Goal: Navigation & Orientation: Find specific page/section

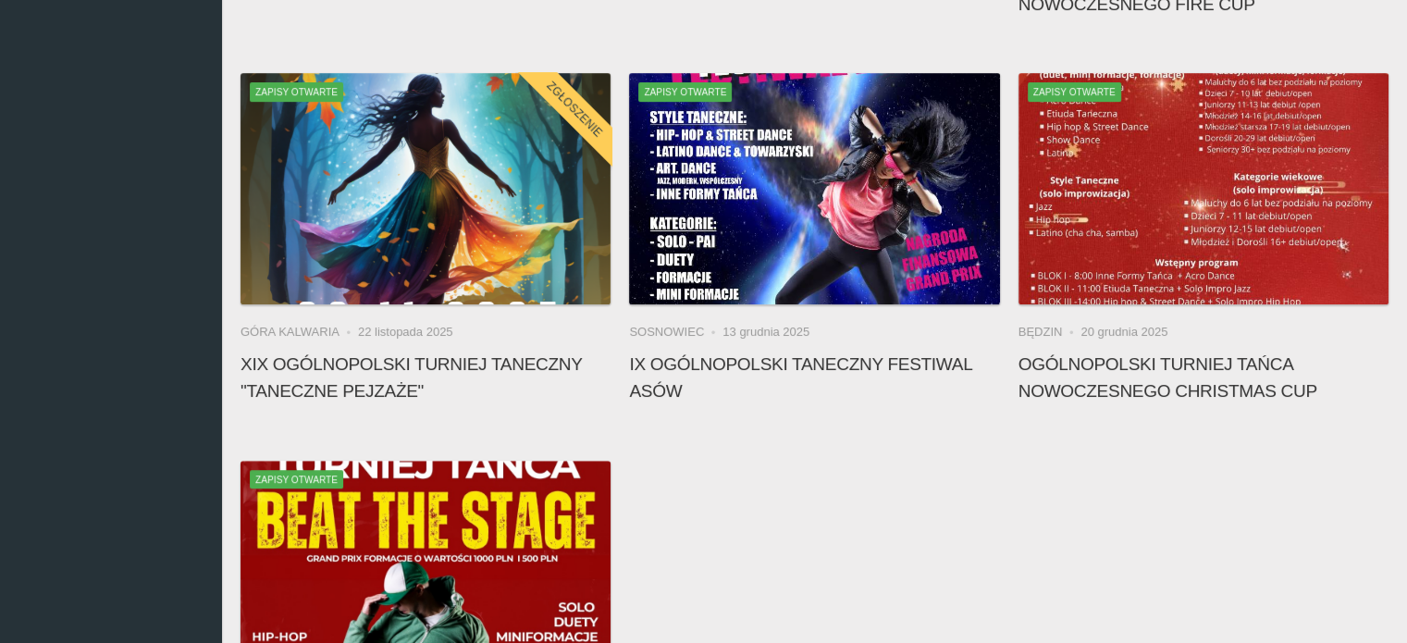
scroll to position [903, 0]
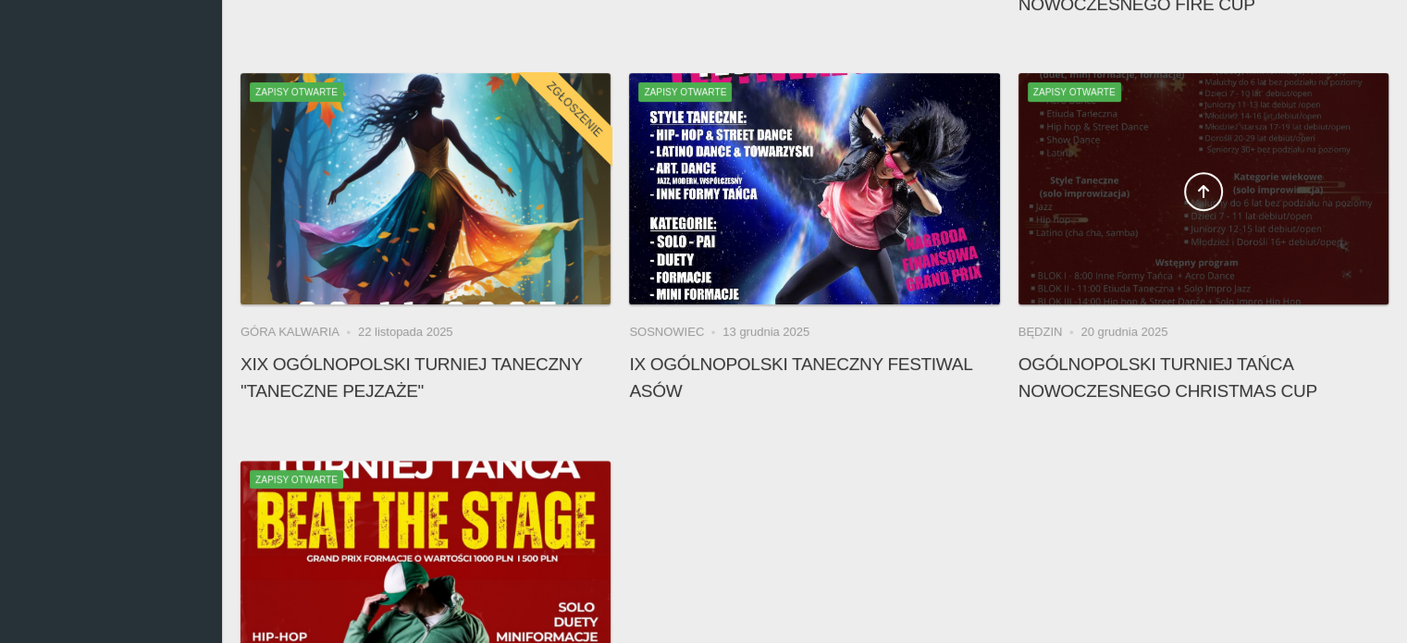
click at [1112, 184] on span at bounding box center [1203, 191] width 370 height 39
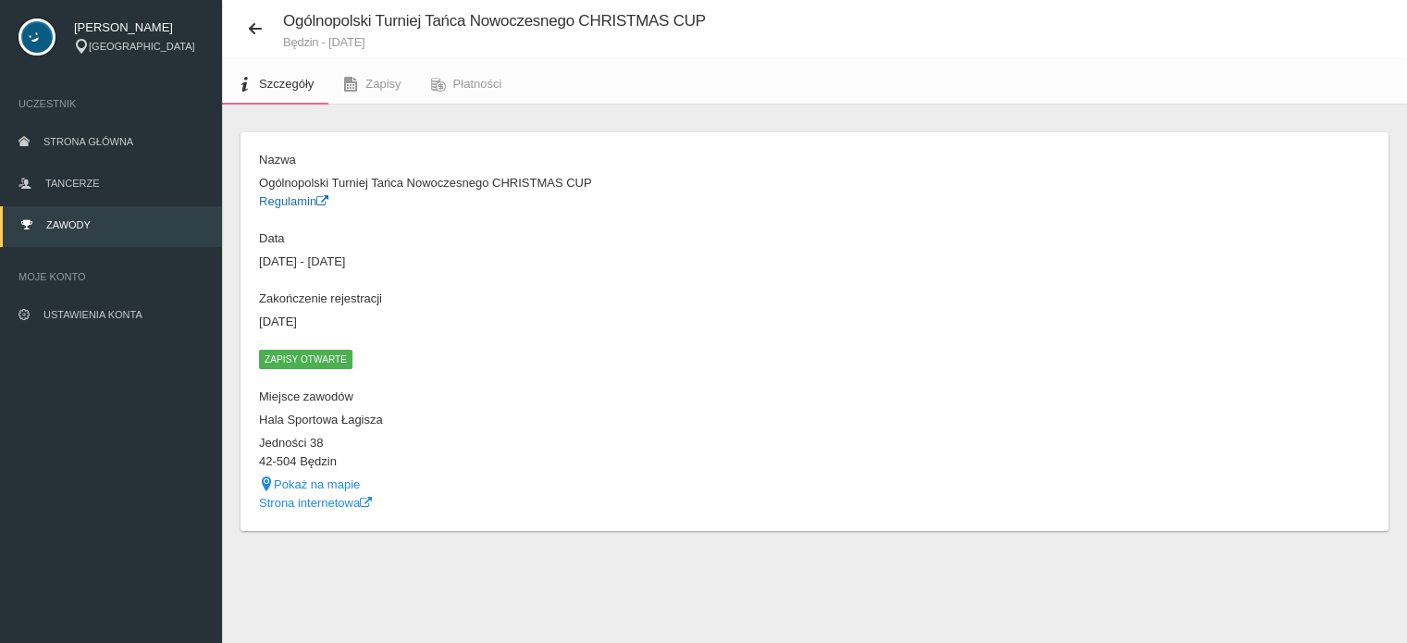
click at [300, 195] on link "Regulamin" at bounding box center [293, 201] width 69 height 14
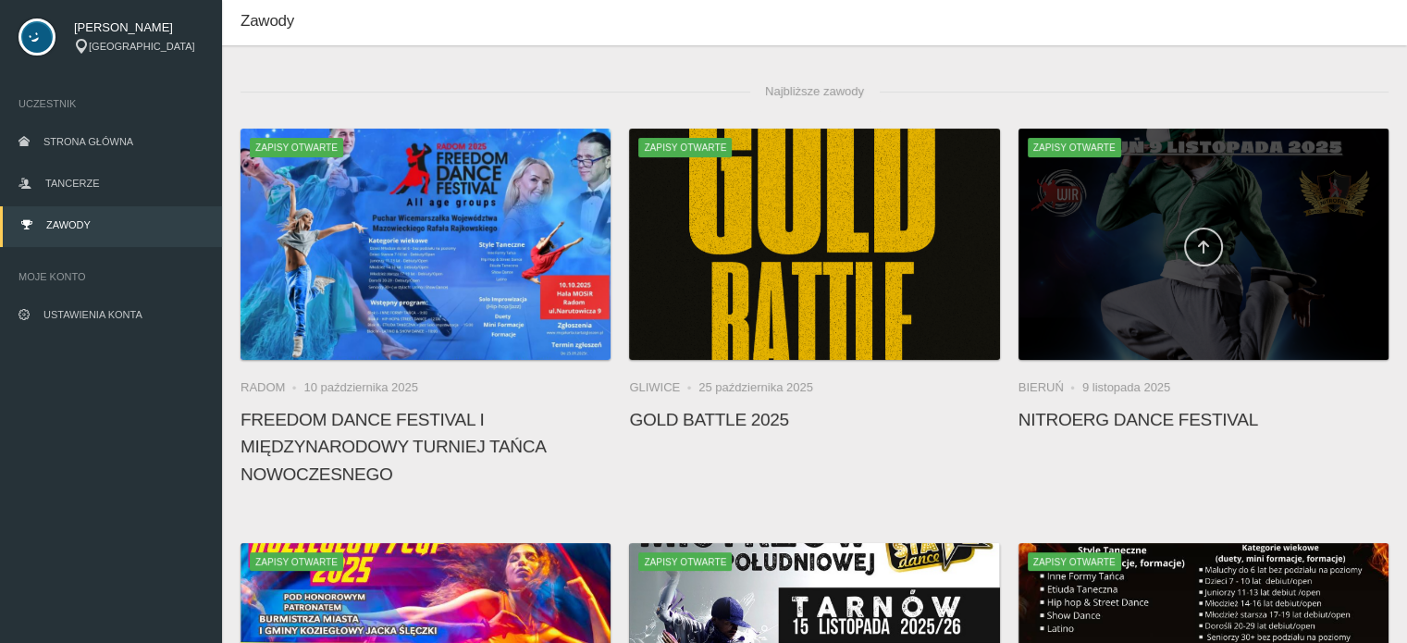
click at [1198, 257] on link at bounding box center [1203, 246] width 39 height 39
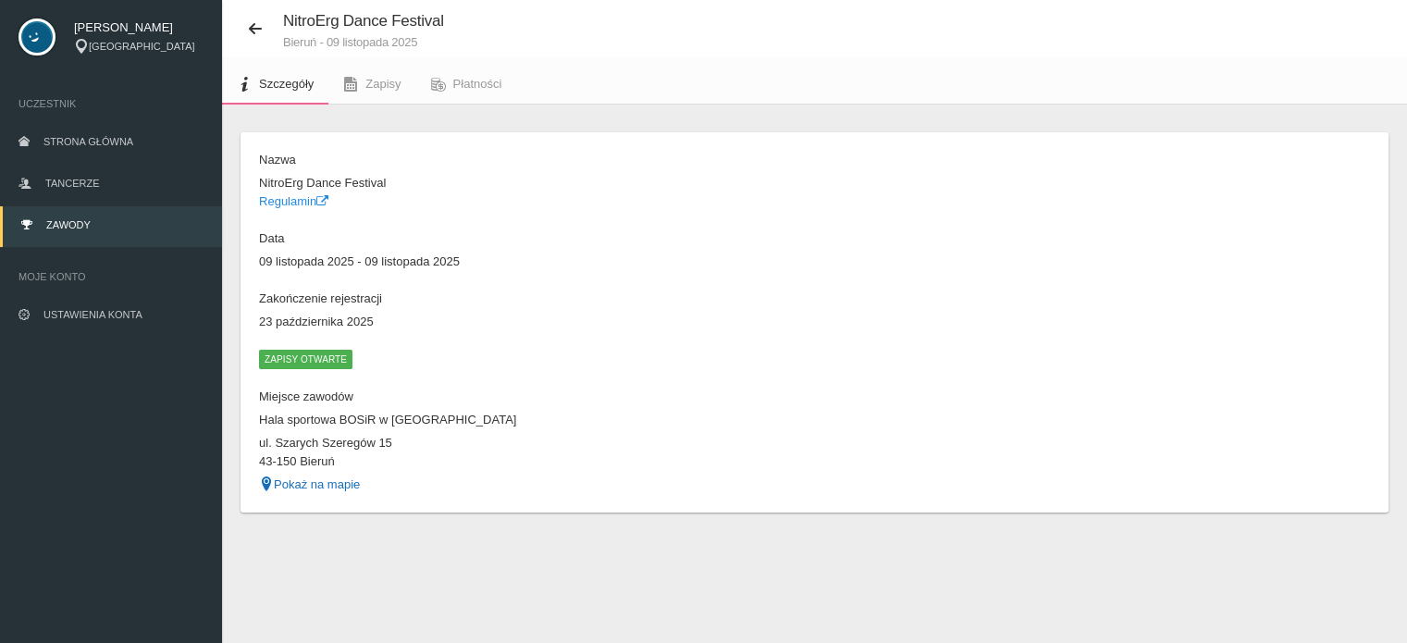
click at [303, 487] on link "Pokaż na mapie" at bounding box center [309, 484] width 101 height 14
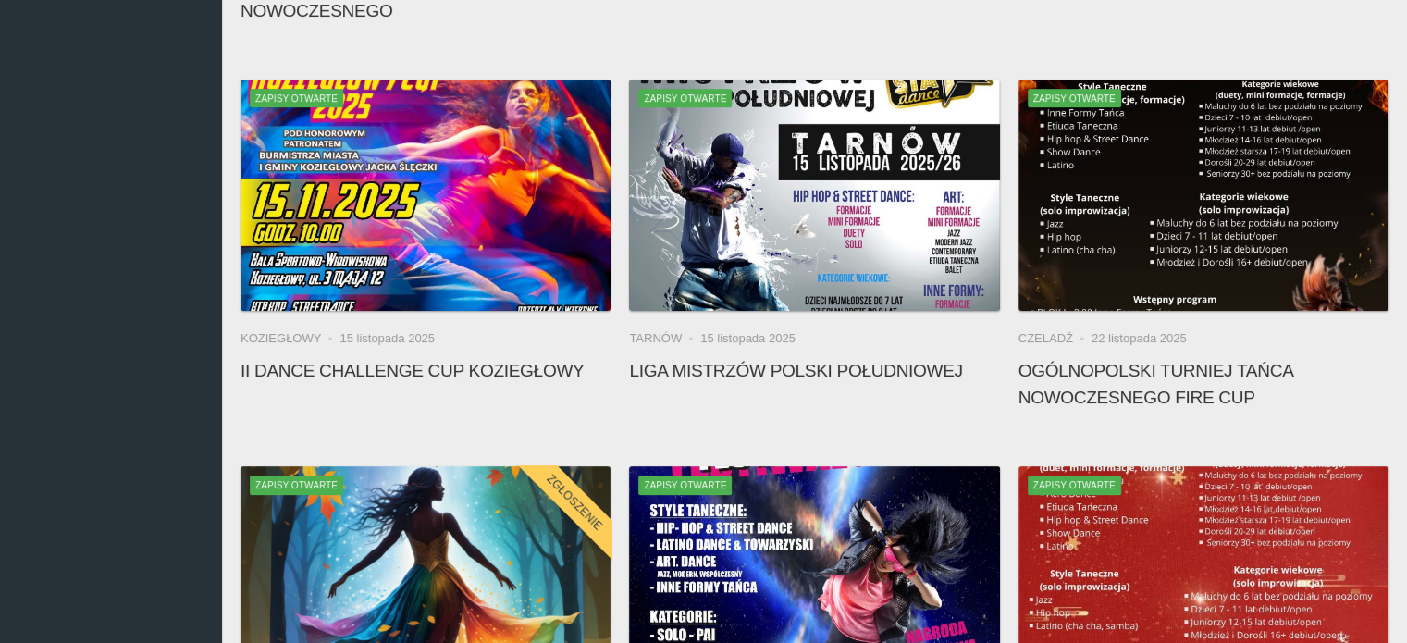
scroll to position [506, 0]
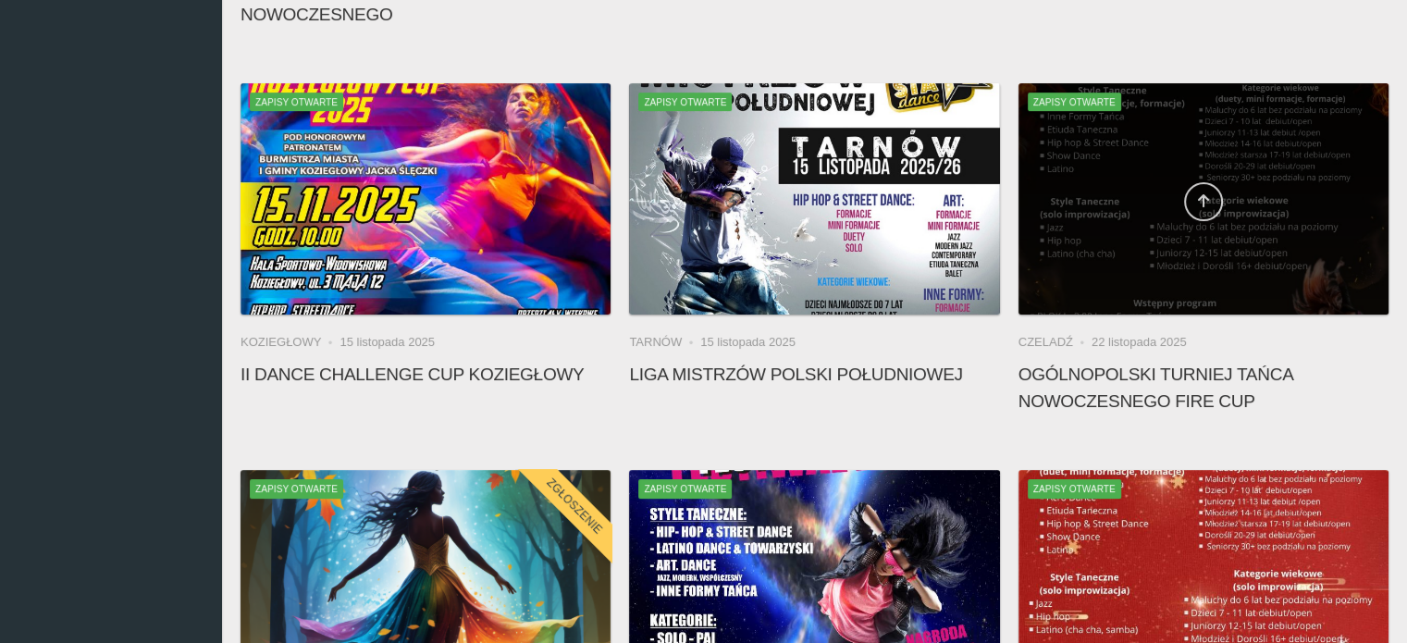
click at [1206, 196] on icon at bounding box center [1203, 200] width 15 height 15
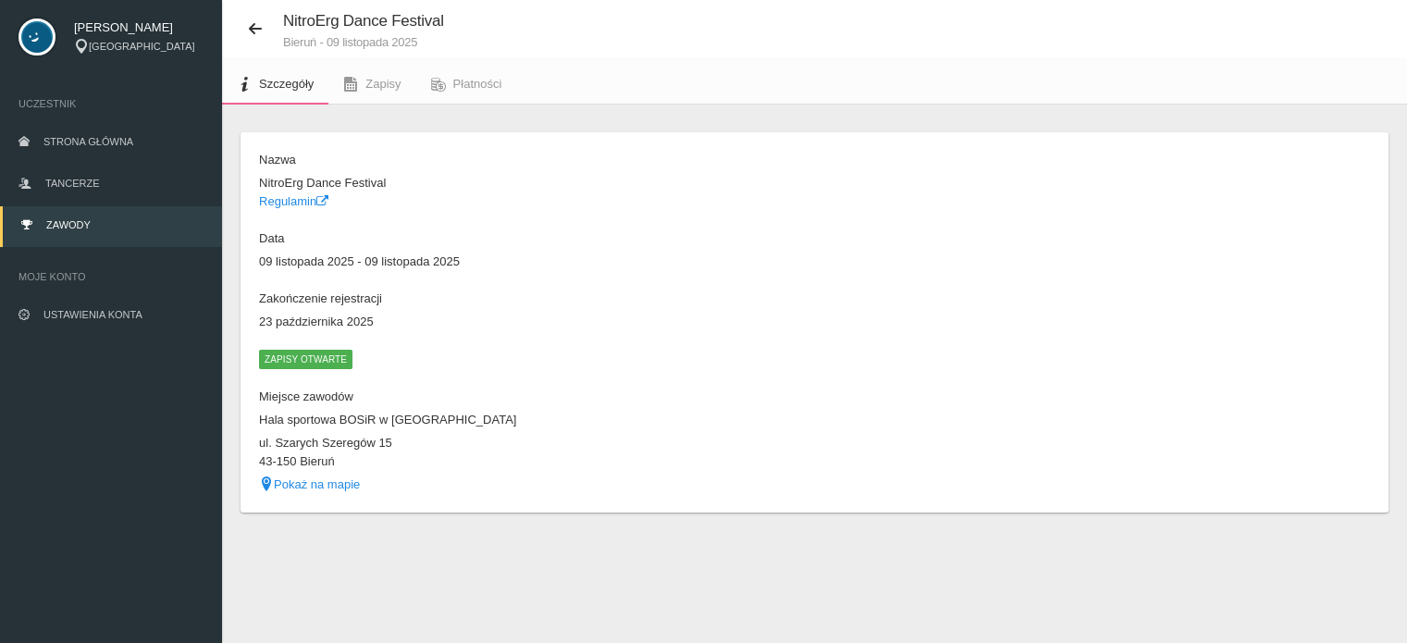
scroll to position [46, 0]
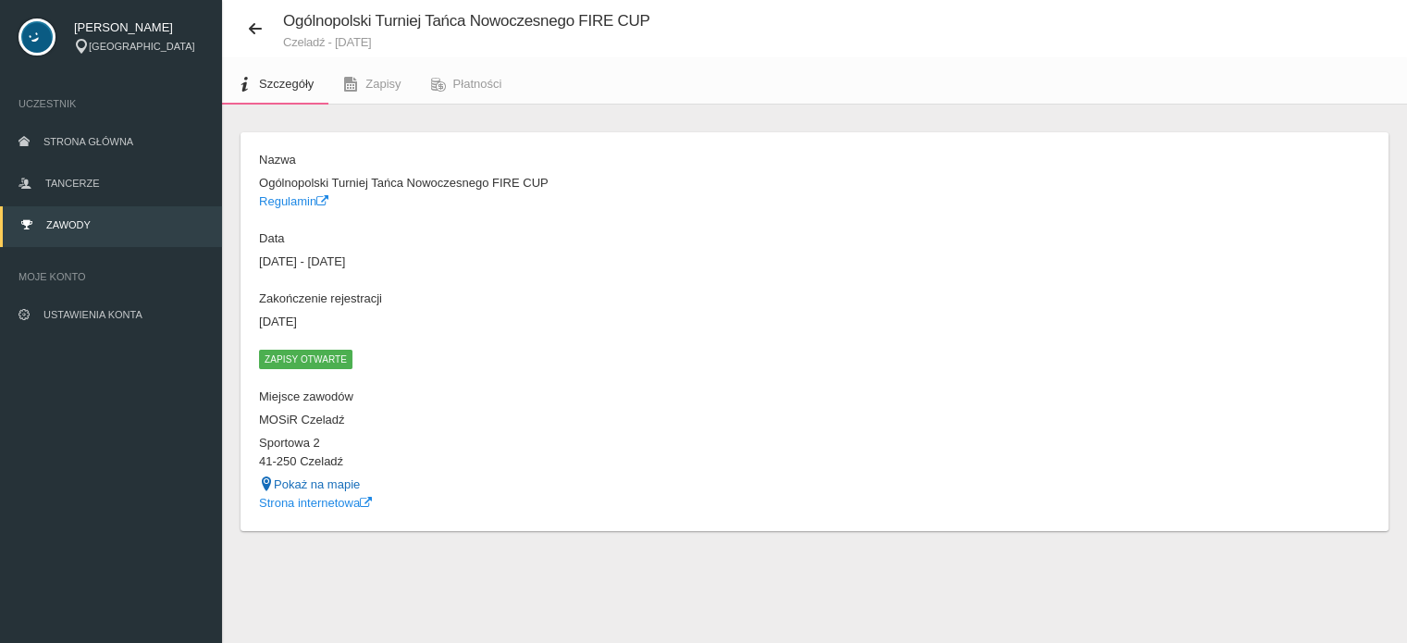
click at [324, 483] on link "Pokaż na mapie" at bounding box center [309, 484] width 101 height 14
click at [281, 507] on link "Strona internetowa" at bounding box center [315, 503] width 113 height 14
